Goal: Task Accomplishment & Management: Manage account settings

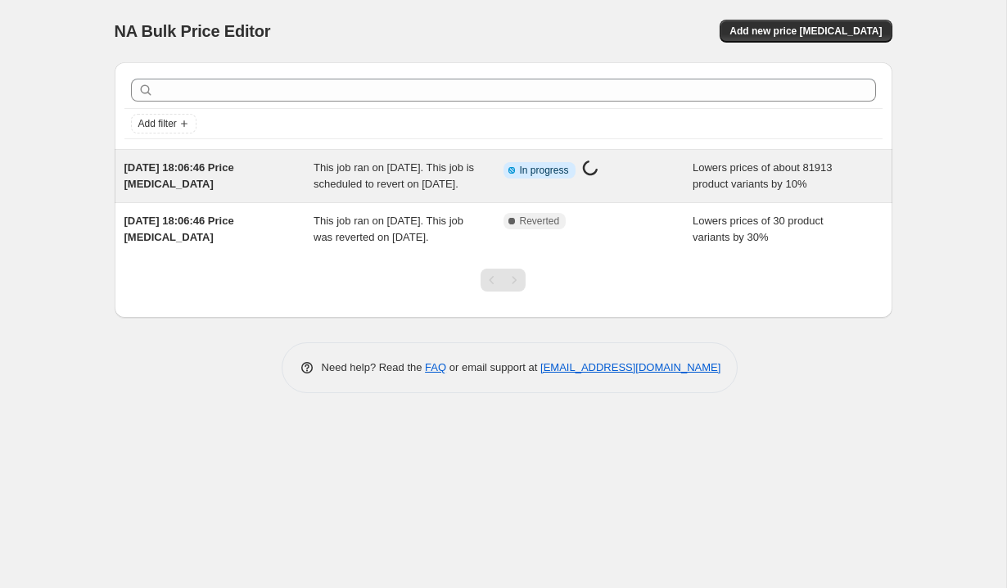
click at [291, 191] on div "[DATE] 18:06:46 Price [MEDICAL_DATA]" at bounding box center [219, 176] width 190 height 33
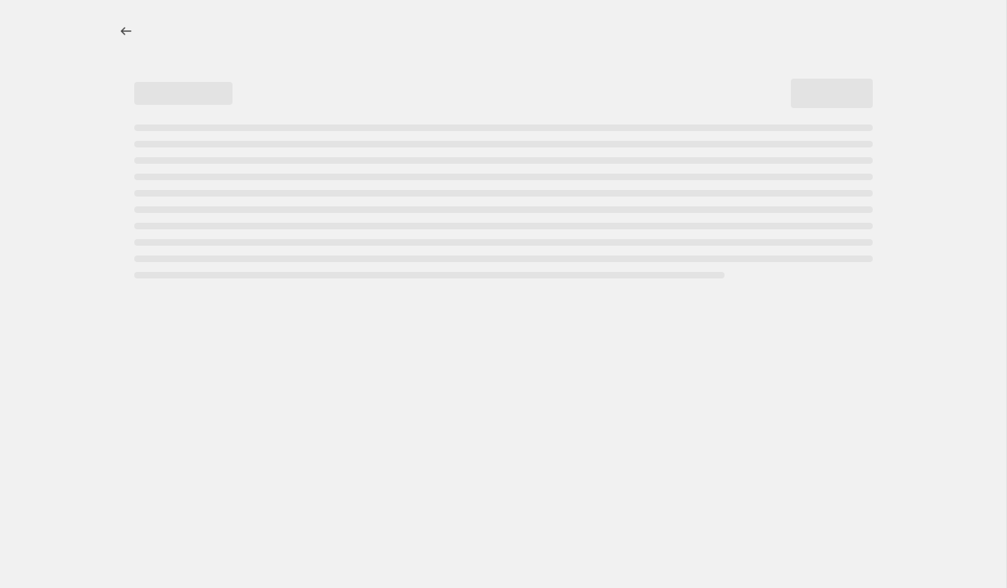
select select "percentage"
select select "no_change"
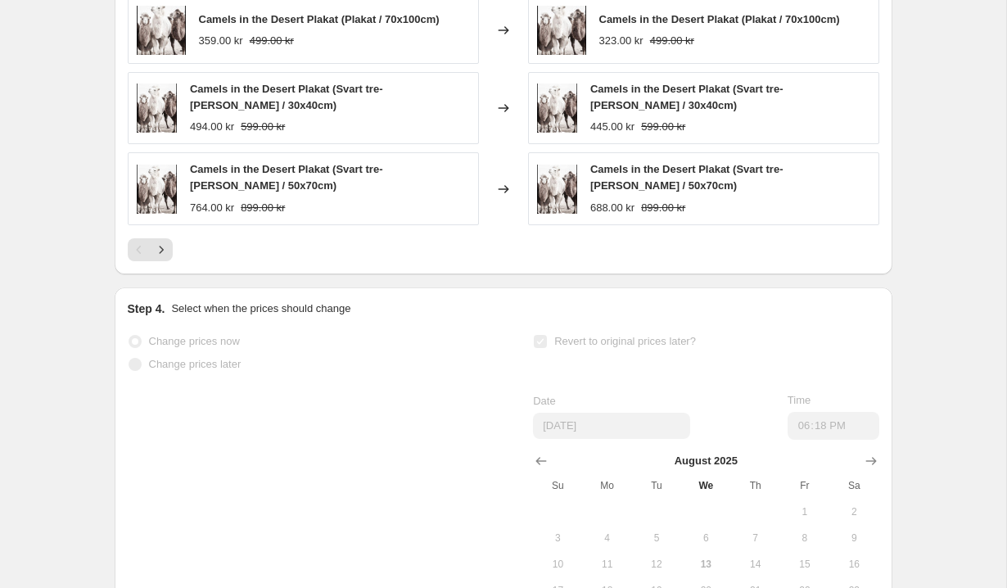
scroll to position [1088, 0]
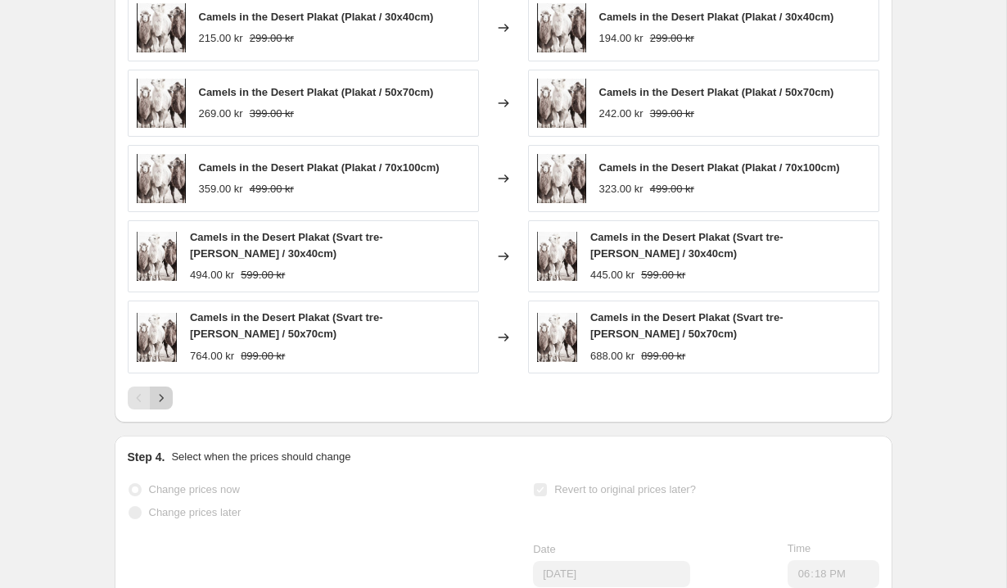
click at [165, 397] on icon "Next" at bounding box center [161, 398] width 16 height 16
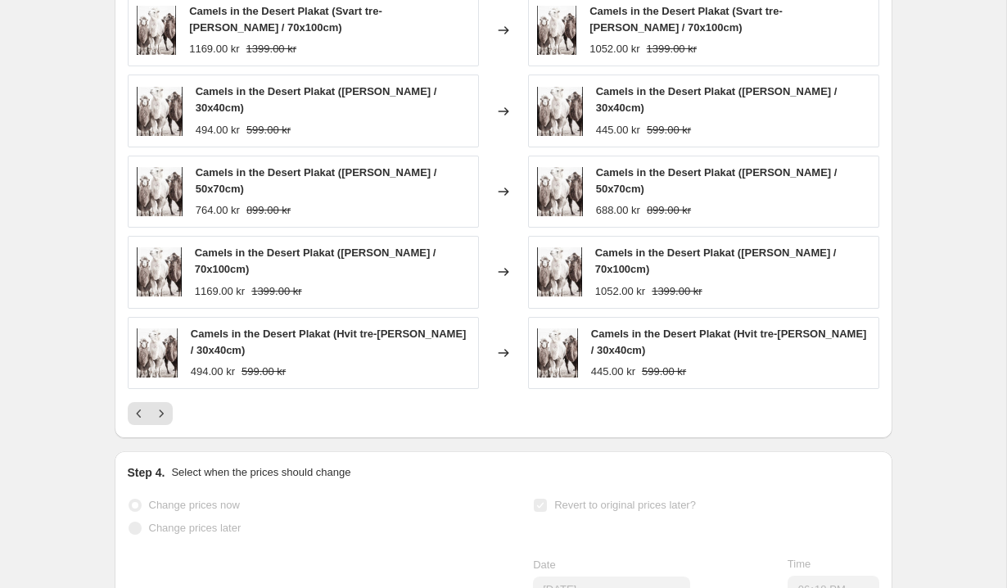
scroll to position [990, 0]
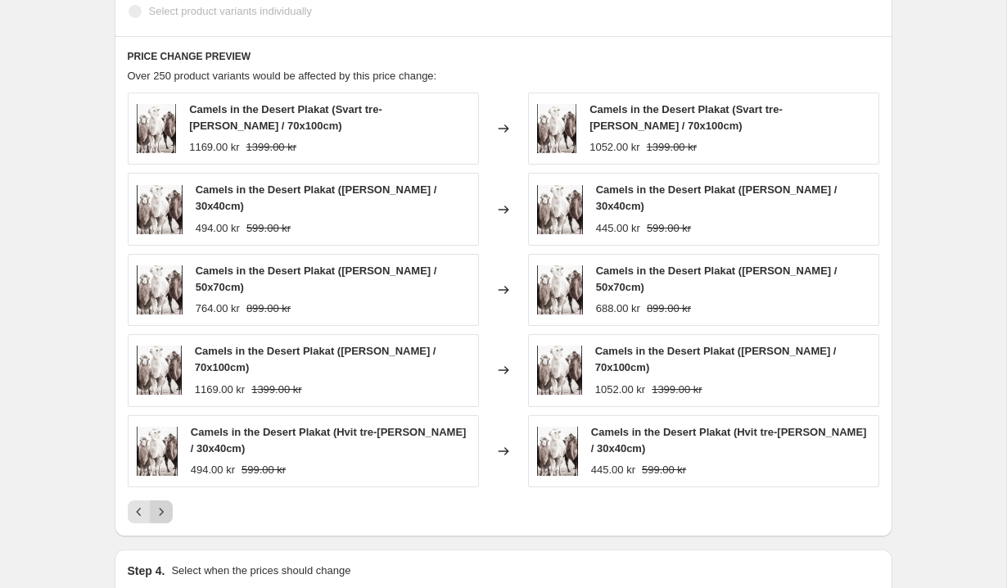
click at [166, 511] on icon "Next" at bounding box center [161, 511] width 16 height 16
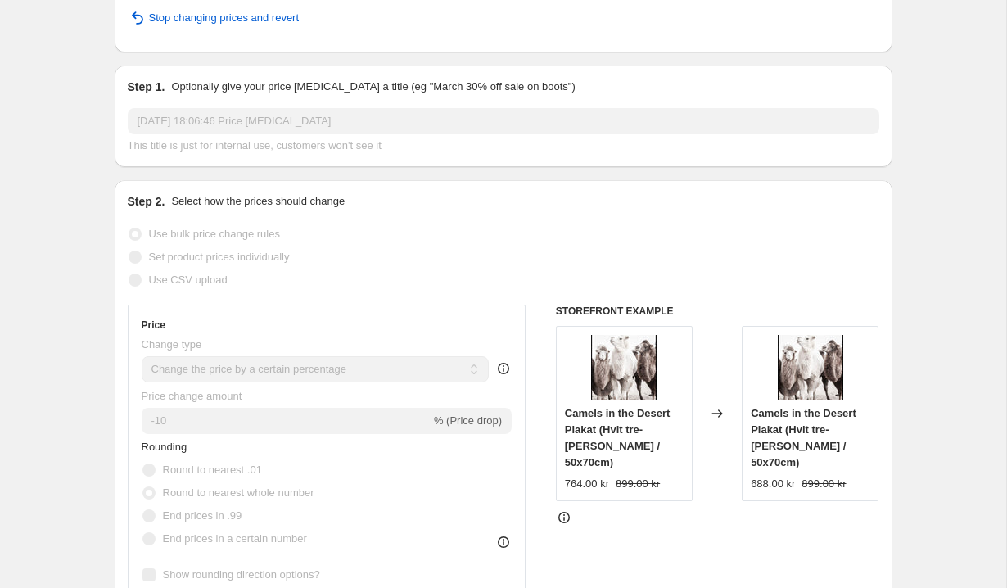
scroll to position [0, 0]
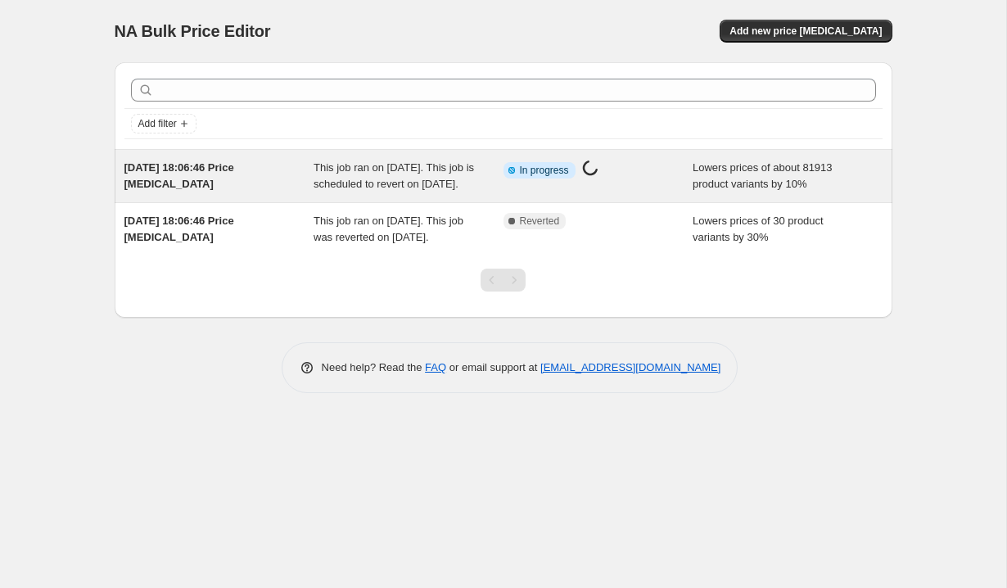
click at [385, 202] on div "[DATE] 18:06:46 Price [MEDICAL_DATA] This job ran on [DATE]. This job is schedu…" at bounding box center [503, 176] width 777 height 52
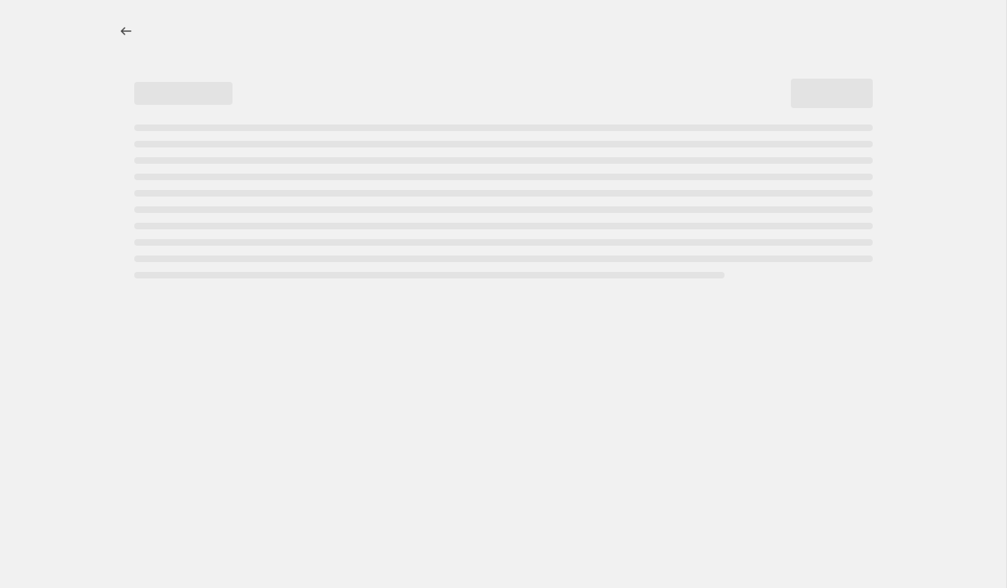
select select "percentage"
select select "no_change"
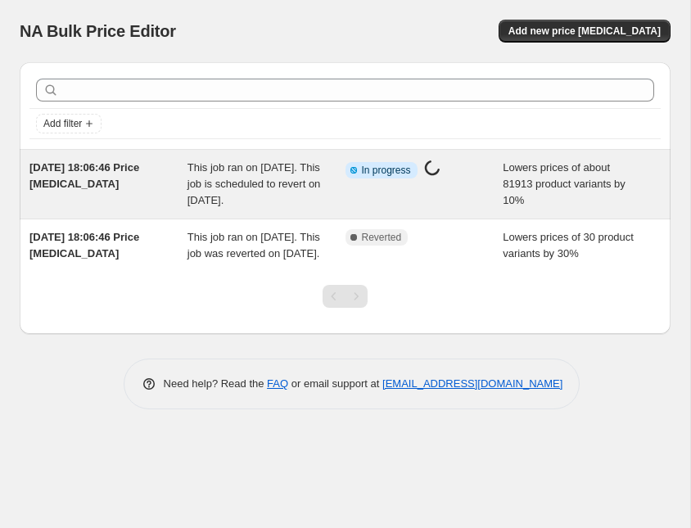
click at [164, 183] on div "[DATE] 18:06:46 Price [MEDICAL_DATA]" at bounding box center [108, 184] width 158 height 49
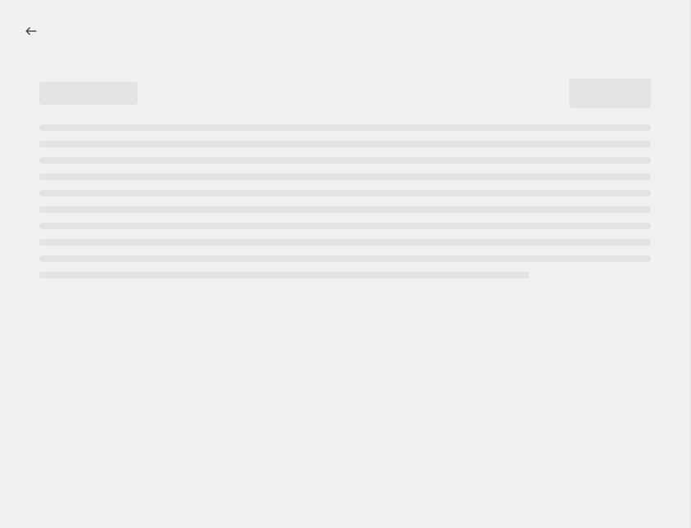
select select "percentage"
select select "no_change"
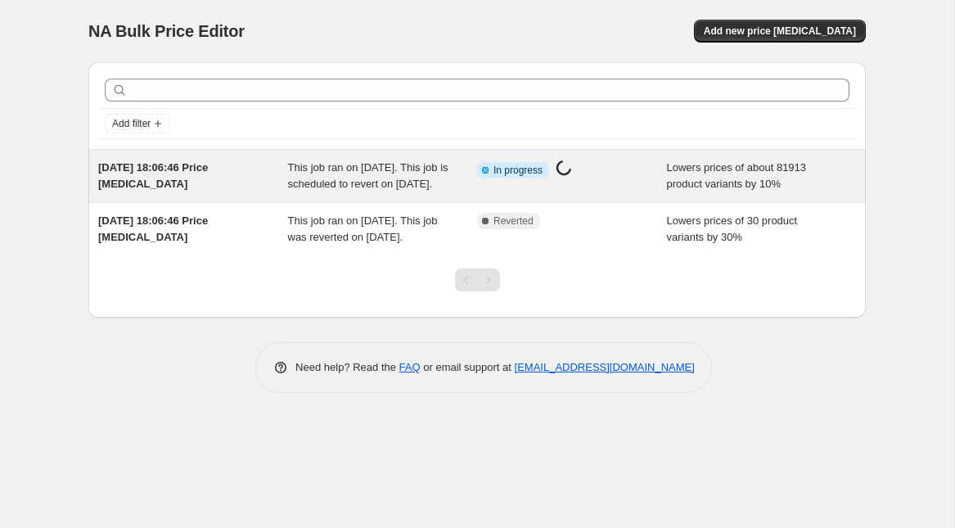
click at [327, 190] on span "This job ran on [DATE]. This job is scheduled to revert on [DATE]." at bounding box center [368, 175] width 160 height 29
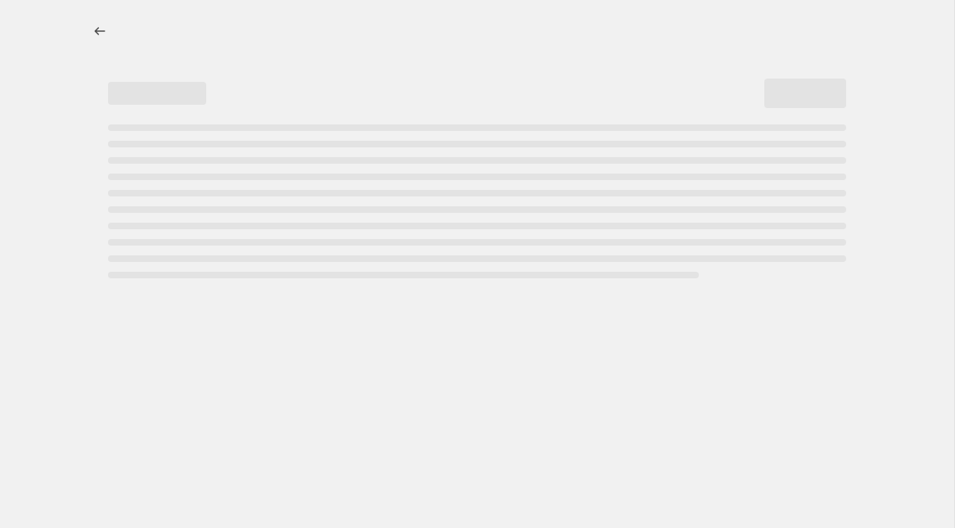
select select "percentage"
select select "no_change"
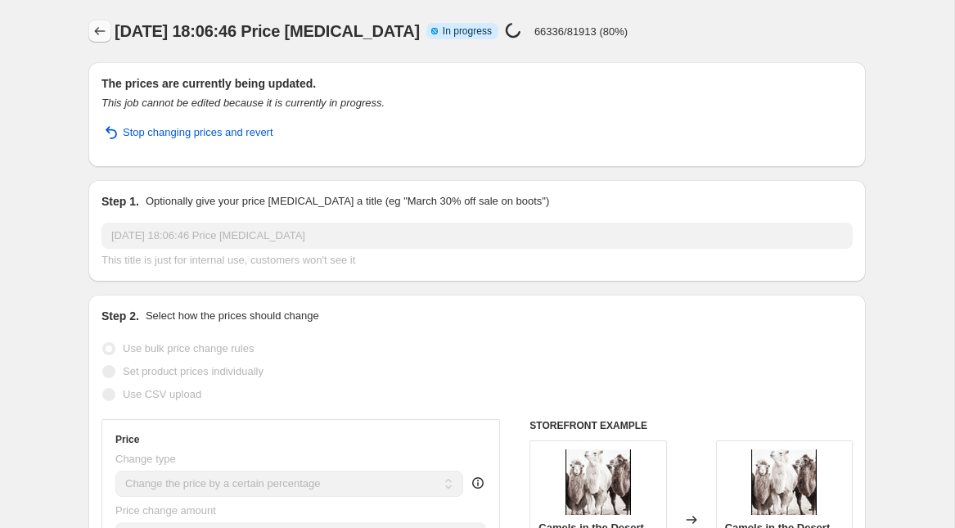
click at [102, 32] on icon "Price change jobs" at bounding box center [100, 31] width 16 height 16
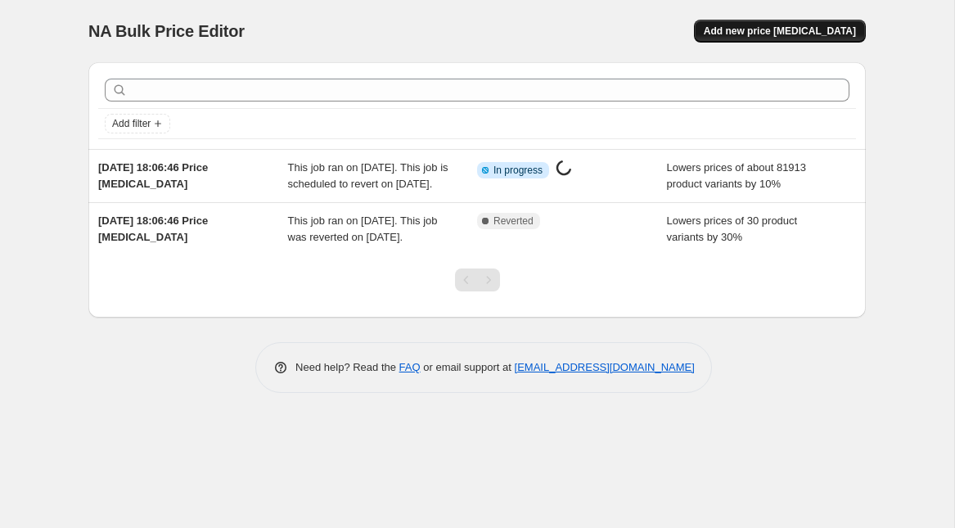
click at [775, 29] on span "Add new price [MEDICAL_DATA]" at bounding box center [780, 31] width 152 height 13
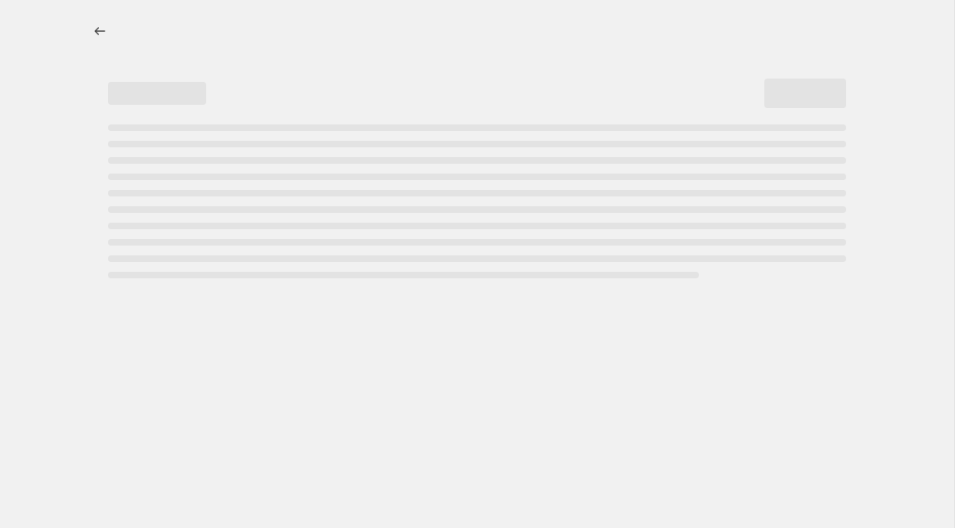
select select "percentage"
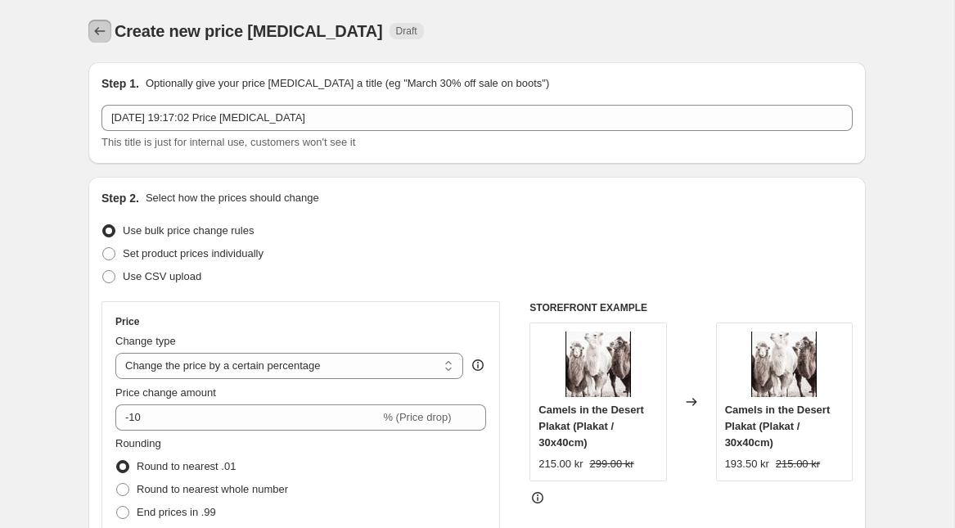
click at [94, 27] on icon "Price change jobs" at bounding box center [100, 31] width 16 height 16
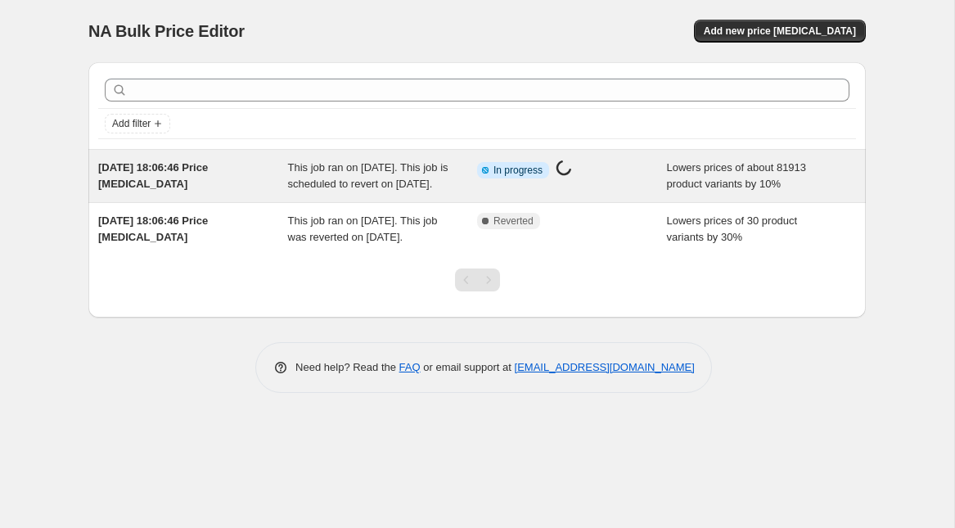
click at [250, 189] on div "[DATE] 18:06:46 Price [MEDICAL_DATA]" at bounding box center [193, 176] width 190 height 33
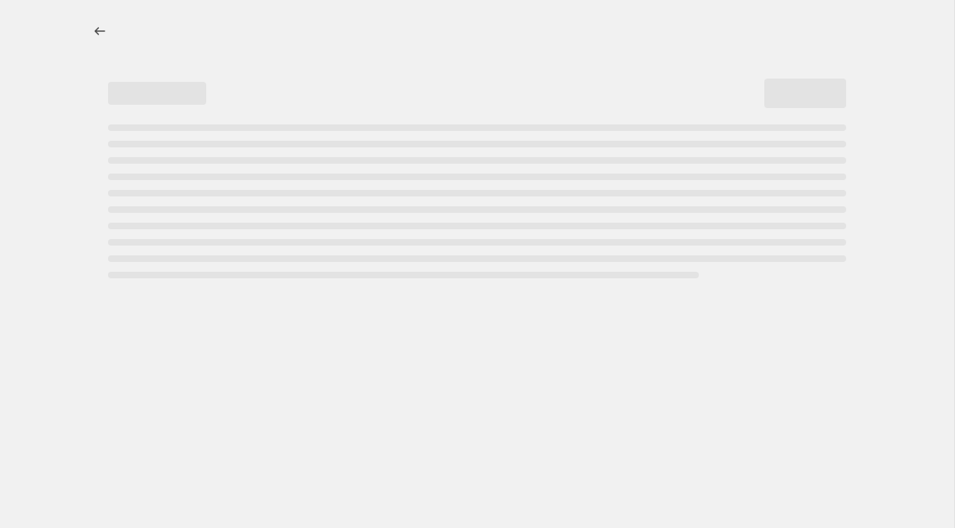
select select "percentage"
select select "no_change"
